Goal: Find specific page/section: Find specific page/section

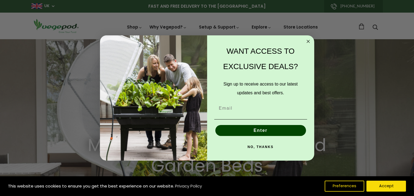
click at [307, 41] on circle "Close dialog" at bounding box center [308, 41] width 6 height 6
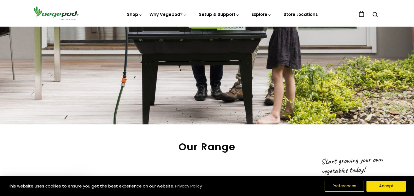
scroll to position [165, 0]
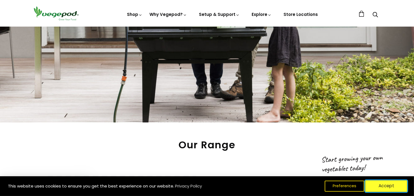
click at [396, 186] on button "Accept" at bounding box center [386, 187] width 42 height 12
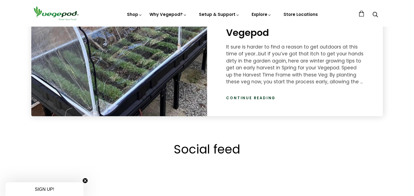
scroll to position [878, 0]
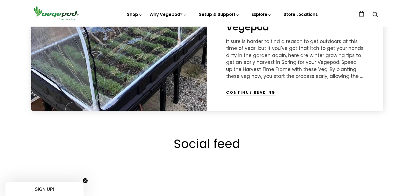
click at [257, 93] on link "Continue reading" at bounding box center [250, 92] width 49 height 5
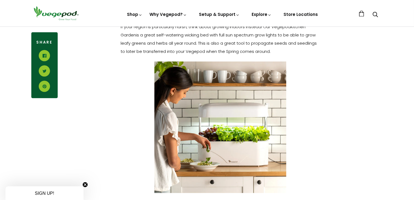
scroll to position [961, 0]
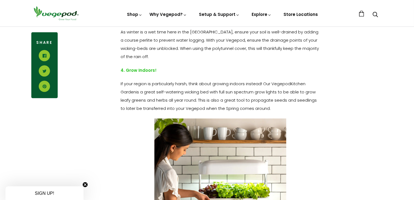
click at [301, 14] on link "Store Locations" at bounding box center [301, 15] width 34 height 6
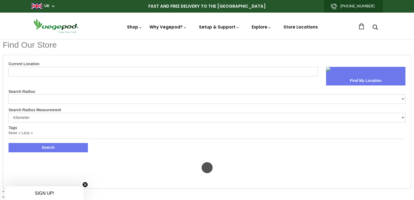
select select "m"
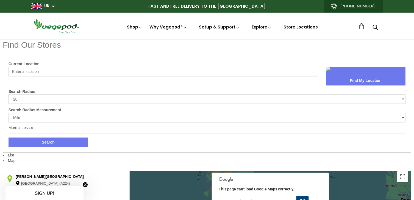
click at [64, 72] on input "Current Location" at bounding box center [163, 72] width 309 height 10
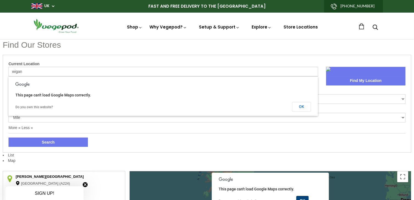
type input "wigan"
click at [308, 58] on div "Current Location wigan Find My Location Search Radius 10 20 30 40 No Limit Sear…" at bounding box center [207, 104] width 408 height 98
click at [136, 71] on input "wigan" at bounding box center [163, 72] width 309 height 10
click at [300, 108] on button "OK" at bounding box center [301, 107] width 19 height 10
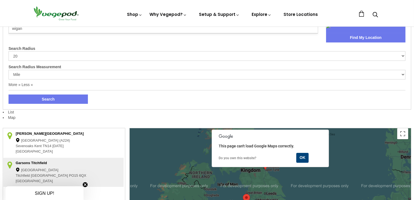
scroll to position [55, 0]
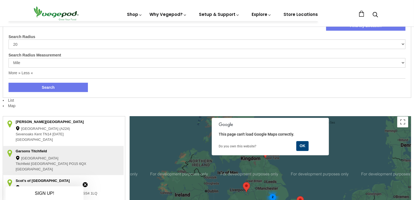
click at [48, 87] on button "Search" at bounding box center [48, 87] width 79 height 9
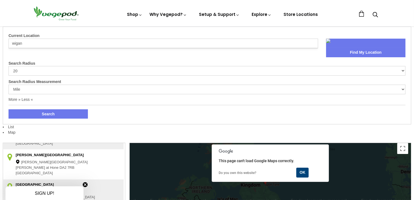
scroll to position [27, 0]
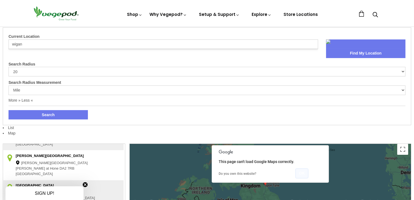
click at [305, 173] on button "OK" at bounding box center [301, 174] width 13 height 10
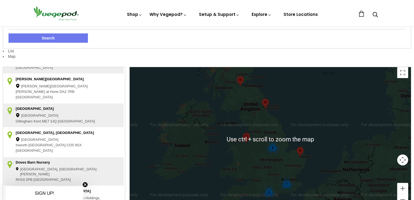
scroll to position [137, 0]
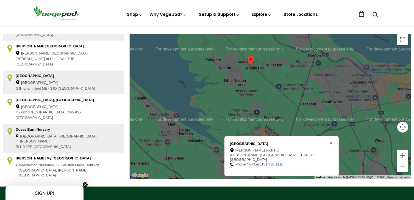
drag, startPoint x: 310, startPoint y: 125, endPoint x: 288, endPoint y: 84, distance: 46.7
click at [290, 84] on div at bounding box center [270, 106] width 281 height 145
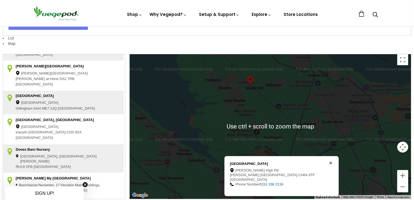
scroll to position [110, 0]
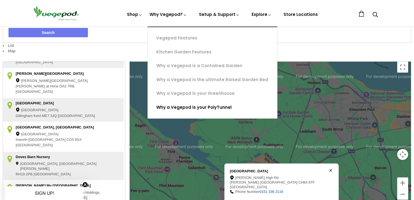
click at [215, 107] on link "Why a Vegepod is your PolyTunnel" at bounding box center [212, 108] width 129 height 14
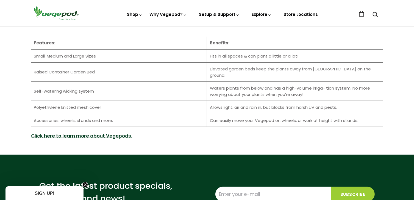
scroll to position [714, 0]
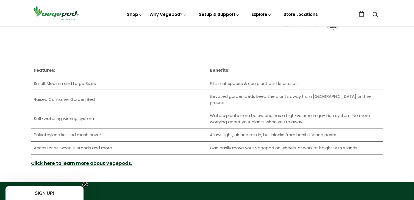
click at [96, 142] on td "Accessories: wheels, stands and more." at bounding box center [119, 148] width 176 height 13
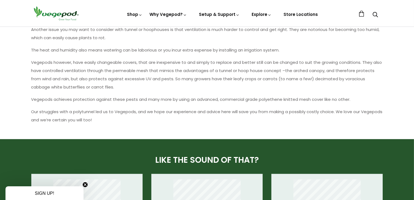
scroll to position [302, 0]
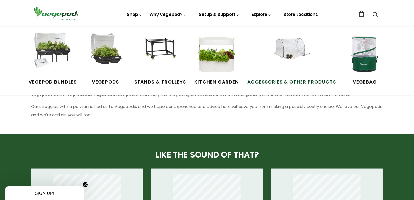
click at [294, 48] on img at bounding box center [291, 53] width 41 height 41
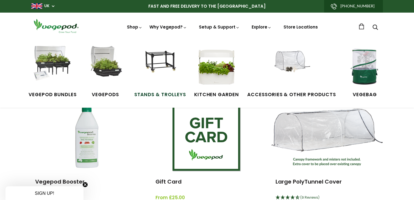
click at [170, 59] on img at bounding box center [159, 66] width 41 height 41
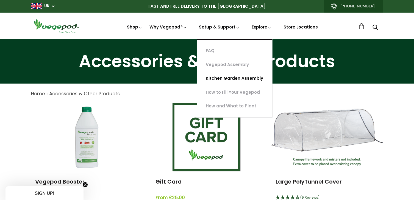
click at [235, 79] on link "Kitchen Garden Assembly" at bounding box center [234, 79] width 75 height 14
click at [234, 105] on link "How and What to Plant" at bounding box center [234, 106] width 75 height 14
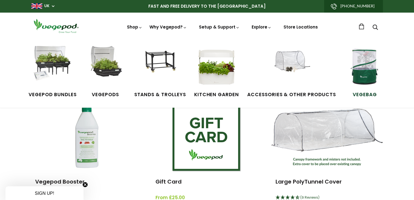
click at [367, 61] on img at bounding box center [364, 66] width 41 height 41
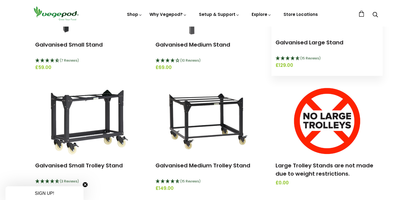
scroll to position [110, 0]
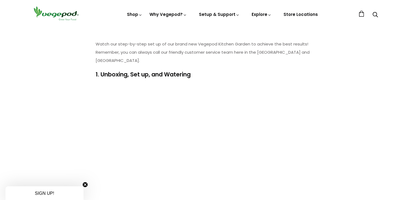
scroll to position [55, 0]
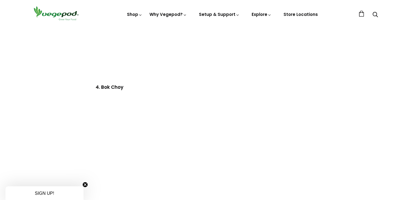
scroll to position [741, 0]
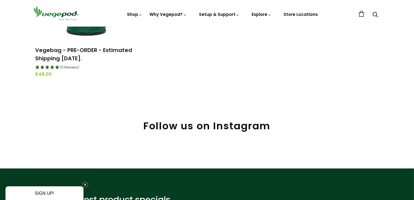
scroll to position [110, 0]
